Goal: Information Seeking & Learning: Learn about a topic

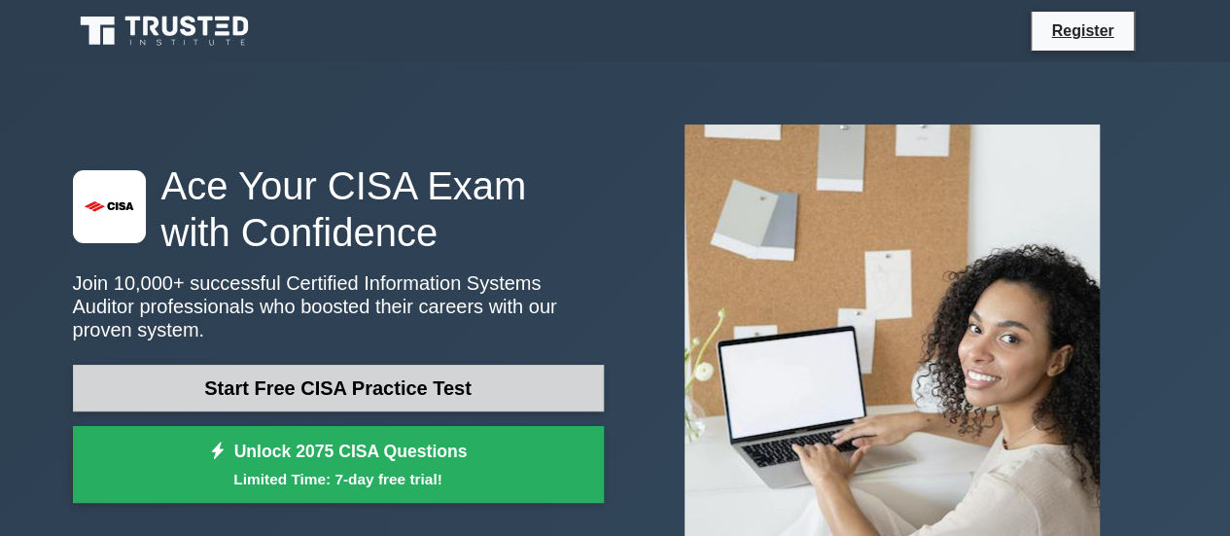
click at [324, 377] on link "Start Free CISA Practice Test" at bounding box center [338, 388] width 531 height 47
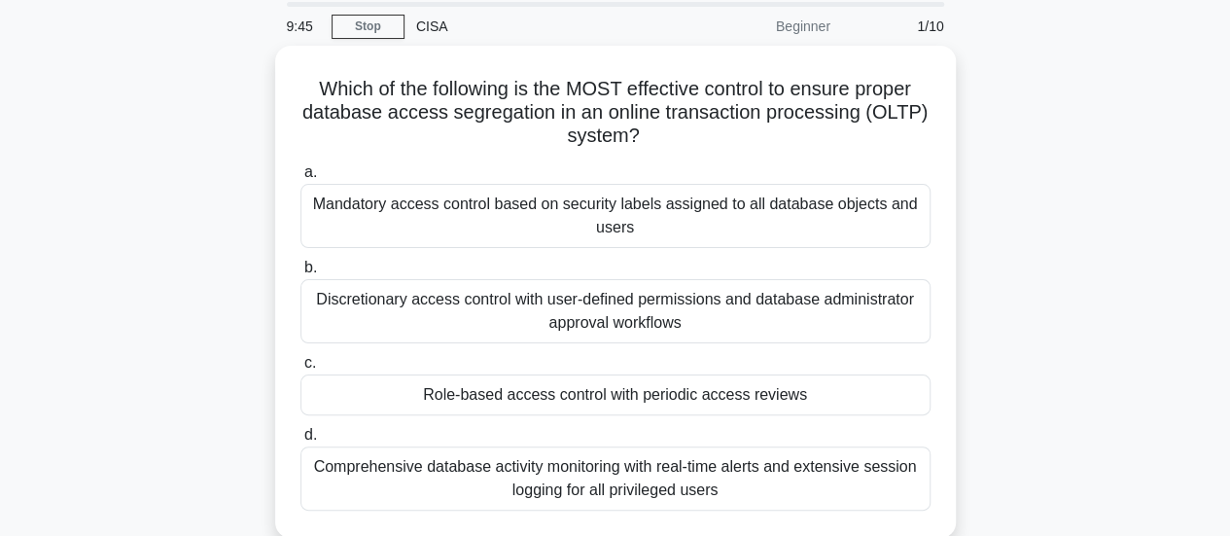
scroll to position [67, 0]
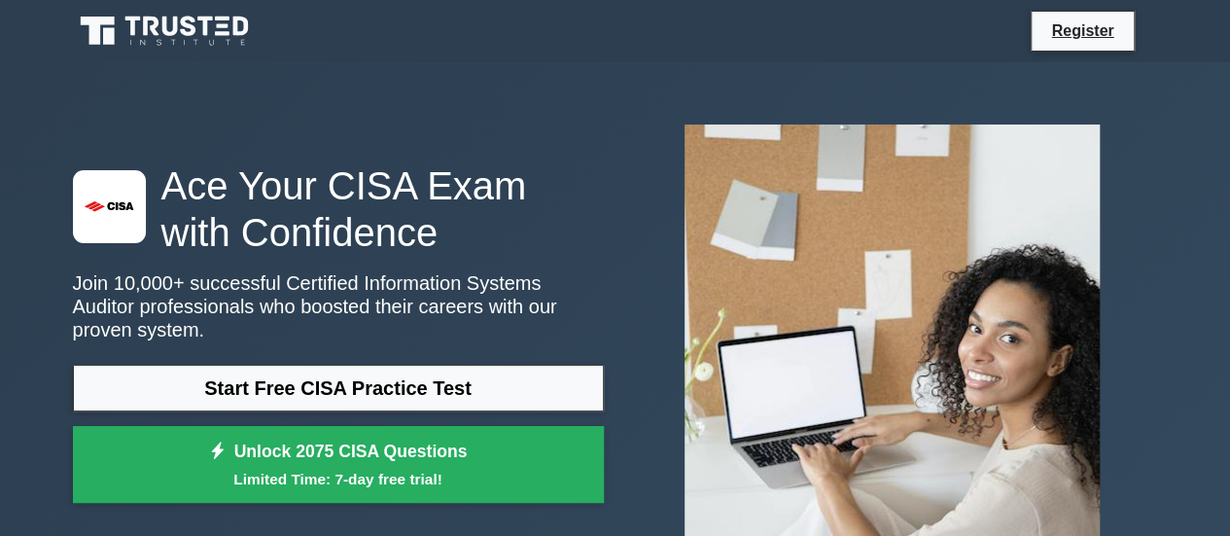
drag, startPoint x: 0, startPoint y: 0, endPoint x: 566, endPoint y: 24, distance: 566.4
click at [566, 24] on div "Register" at bounding box center [716, 31] width 883 height 41
